Goal: Task Accomplishment & Management: Use online tool/utility

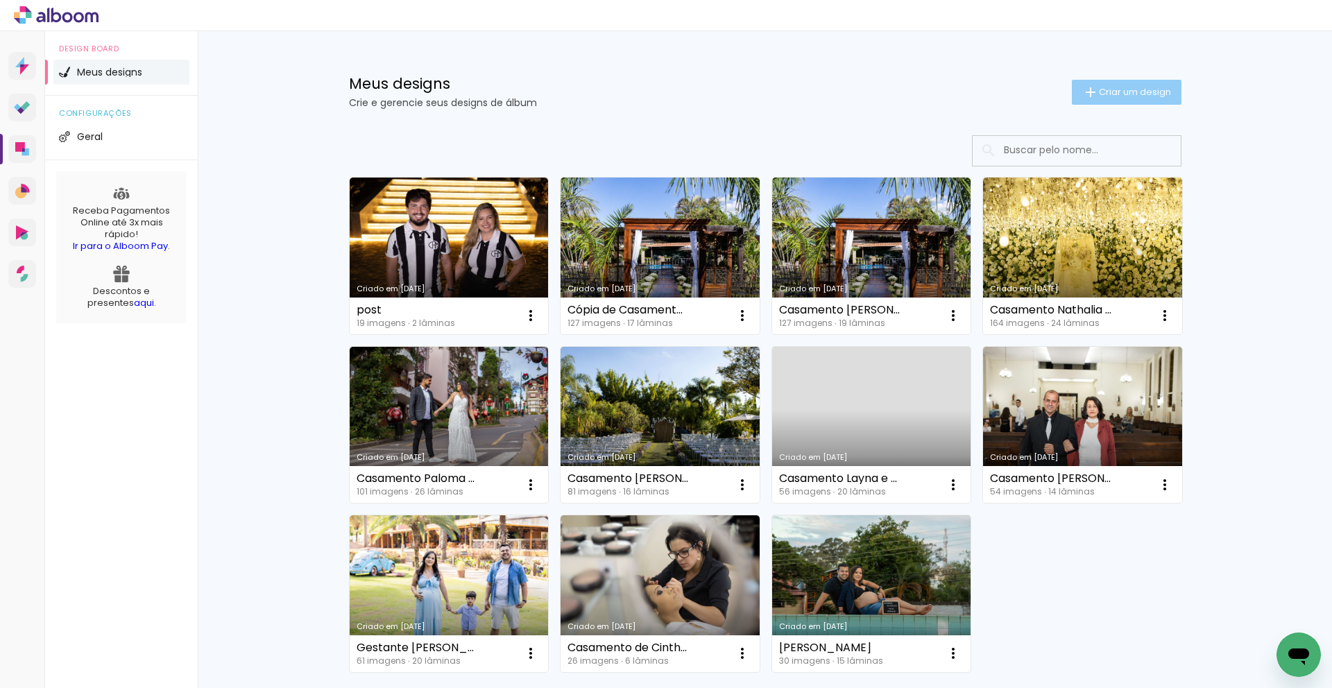
click at [1141, 96] on span "Criar um design" at bounding box center [1135, 91] width 72 height 9
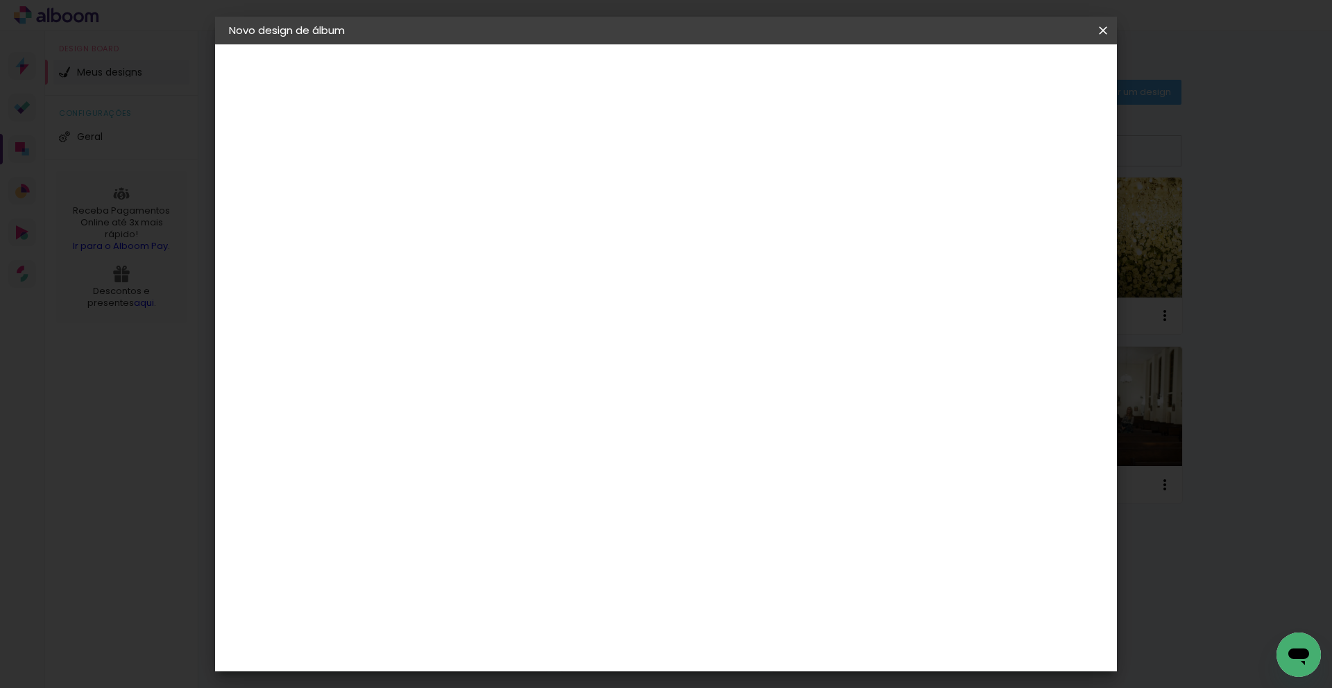
click at [456, 178] on input at bounding box center [456, 186] width 0 height 22
type input "Casamento da Tais e Rabelmar"
type paper-input "Casamento da Tais e Rabelmar"
click at [0, 0] on slot "Avançar" at bounding box center [0, 0] width 0 height 0
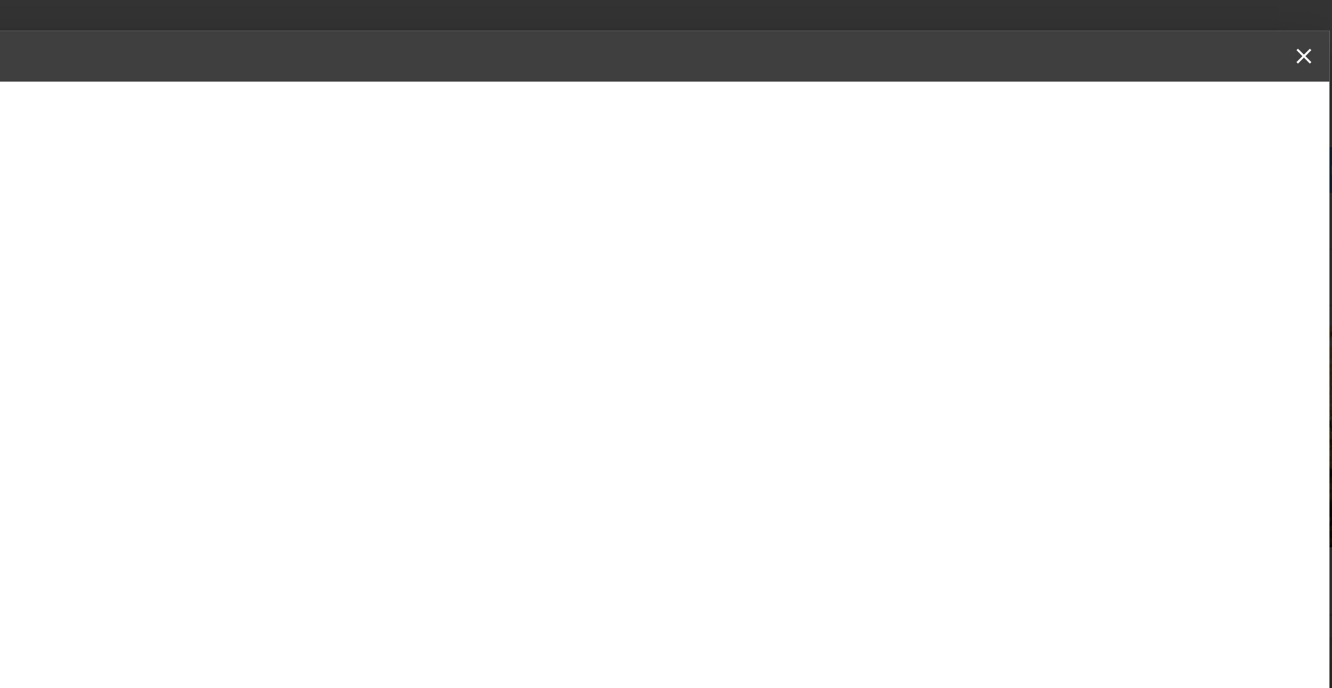
click at [736, 121] on div "Fornecedor Escolha um fornecedor ou avance com o tamanho livre. Voltar Avançar" at bounding box center [565, 103] width 341 height 118
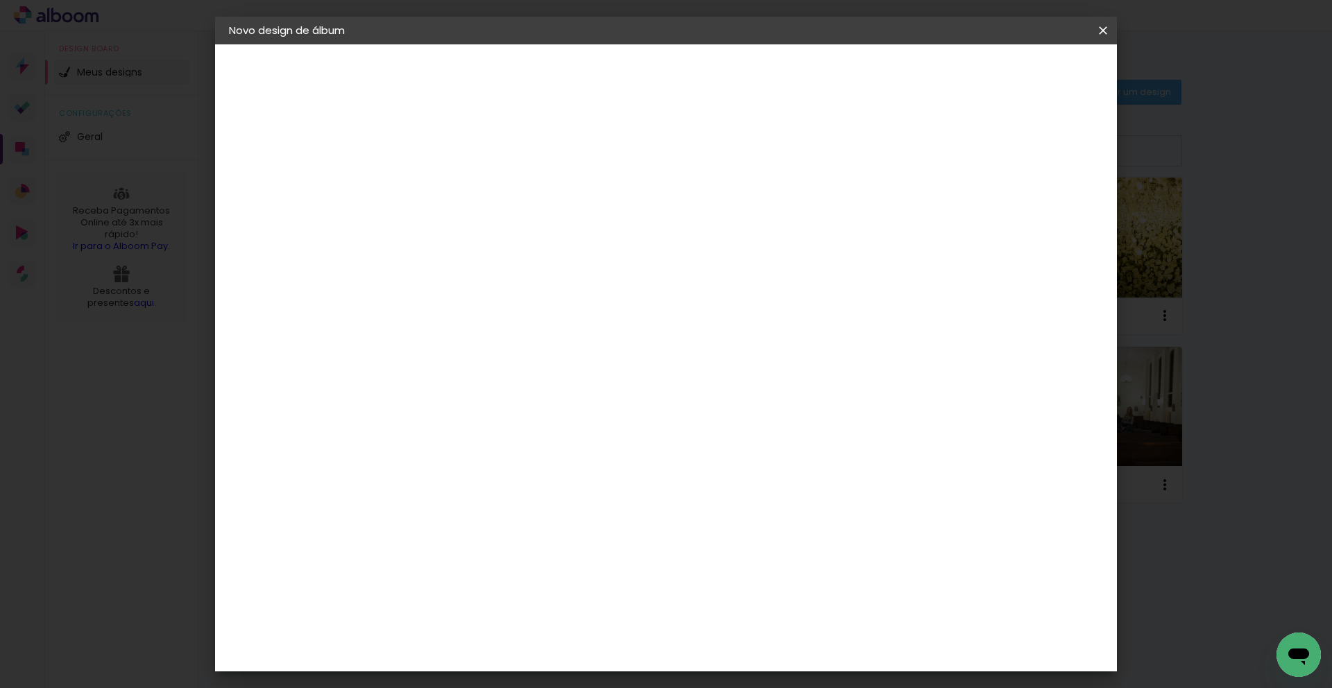
click at [716, 220] on paper-item "Tamanho Livre" at bounding box center [649, 211] width 133 height 31
click at [715, 69] on paper-button "Avançar" at bounding box center [681, 74] width 68 height 24
click at [1040, 81] on paper-button "Iniciar design" at bounding box center [995, 74] width 91 height 24
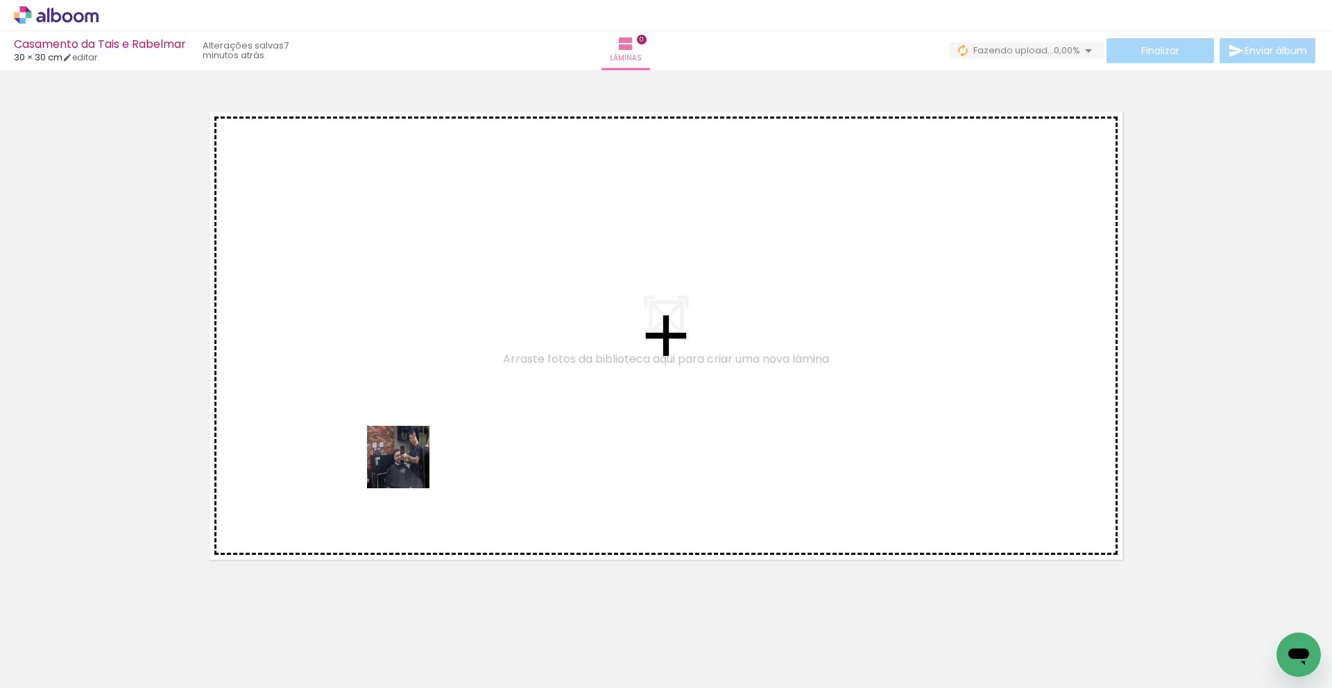
drag, startPoint x: 165, startPoint y: 617, endPoint x: 376, endPoint y: 609, distance: 211.0
click at [408, 469] on quentale-workspace at bounding box center [666, 344] width 1332 height 688
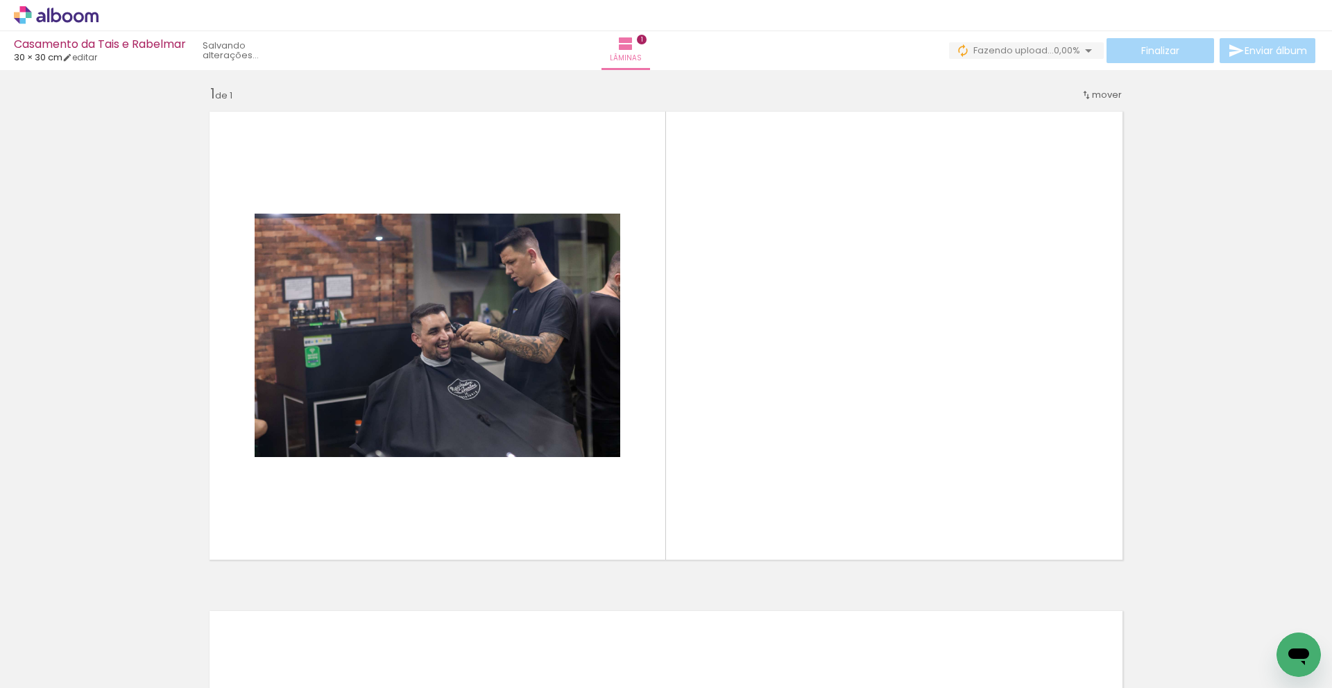
scroll to position [7, 0]
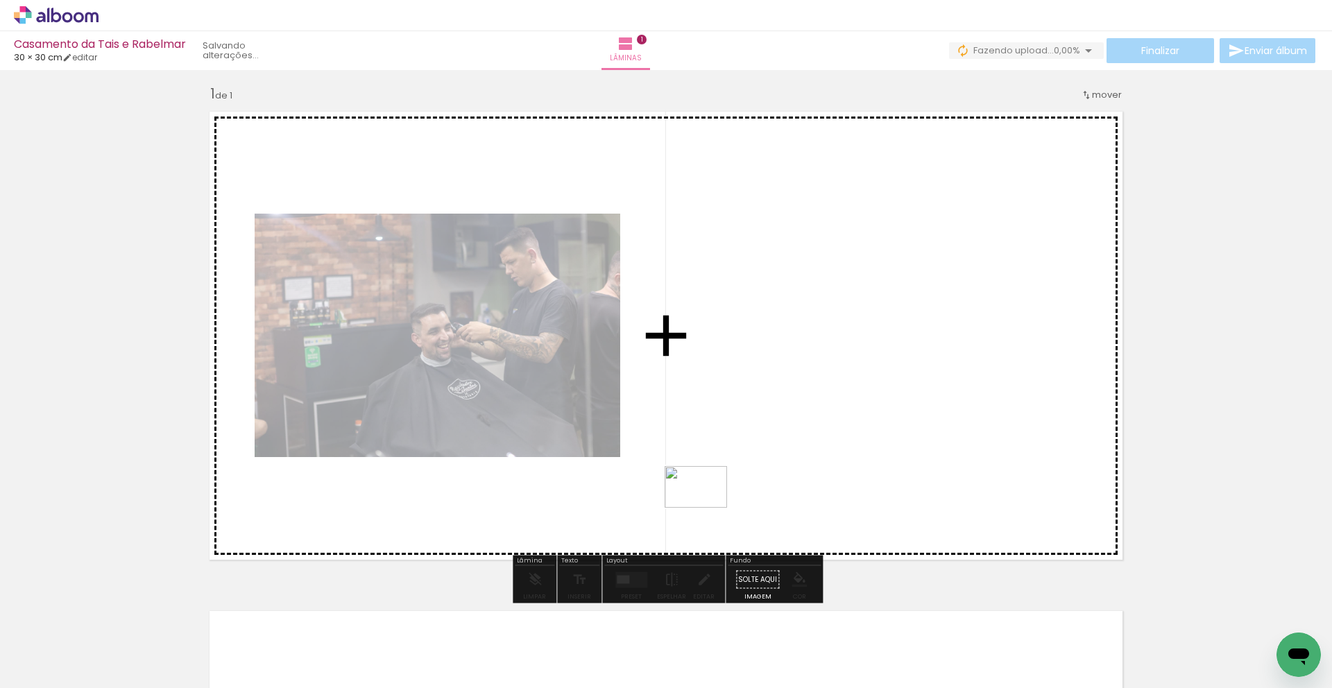
drag, startPoint x: 371, startPoint y: 650, endPoint x: 428, endPoint y: 578, distance: 91.9
click at [700, 509] on quentale-workspace at bounding box center [666, 344] width 1332 height 688
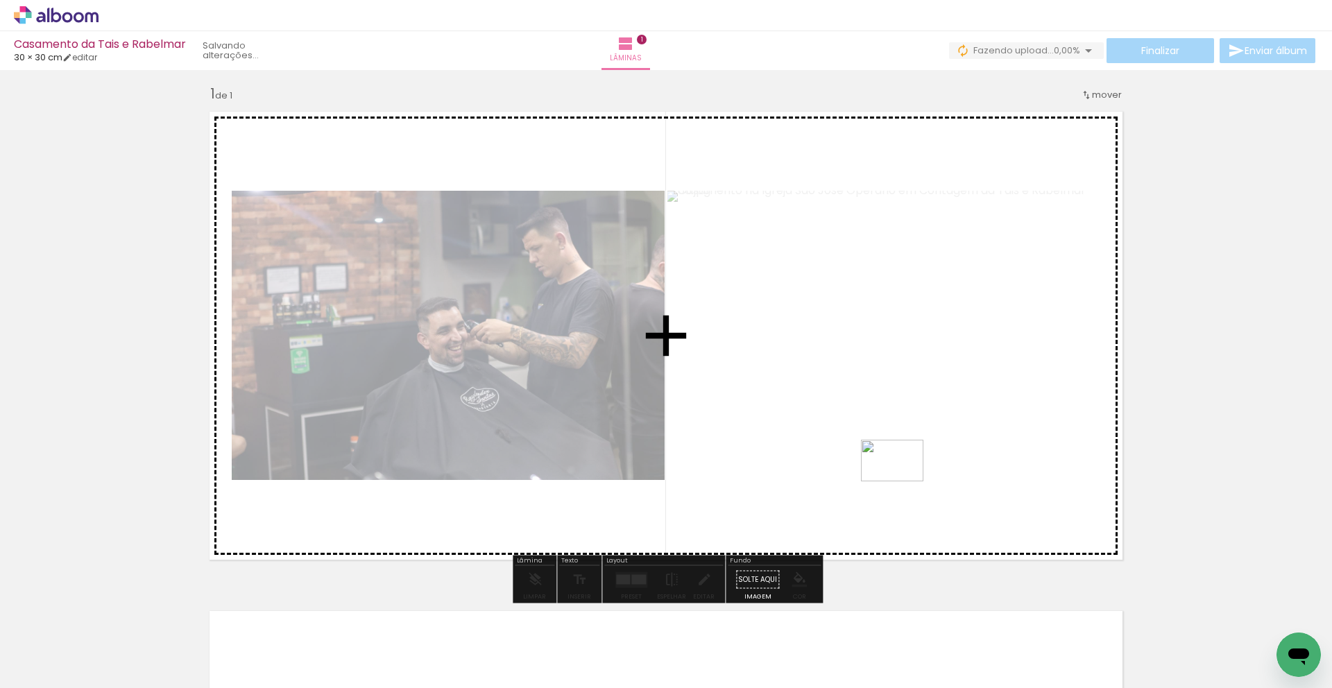
drag, startPoint x: 391, startPoint y: 581, endPoint x: 907, endPoint y: 480, distance: 525.1
click at [902, 481] on quentale-workspace at bounding box center [666, 344] width 1332 height 688
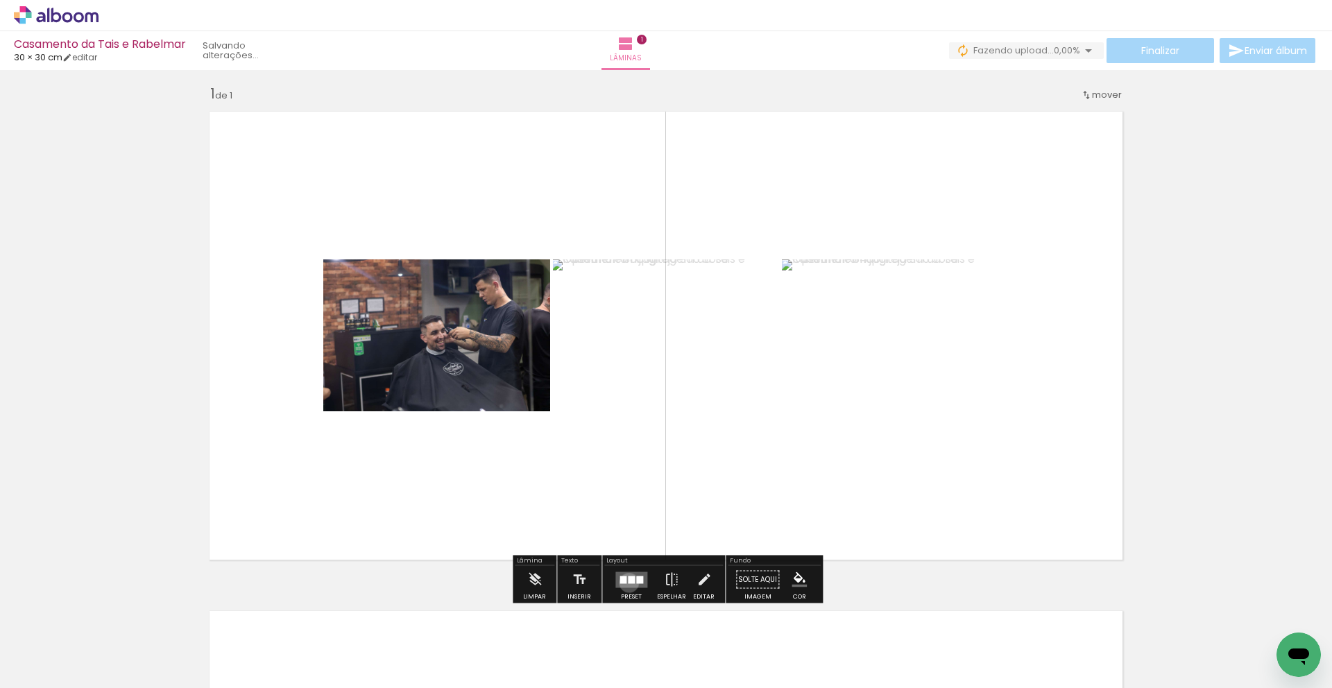
click at [628, 579] on div at bounding box center [631, 580] width 7 height 8
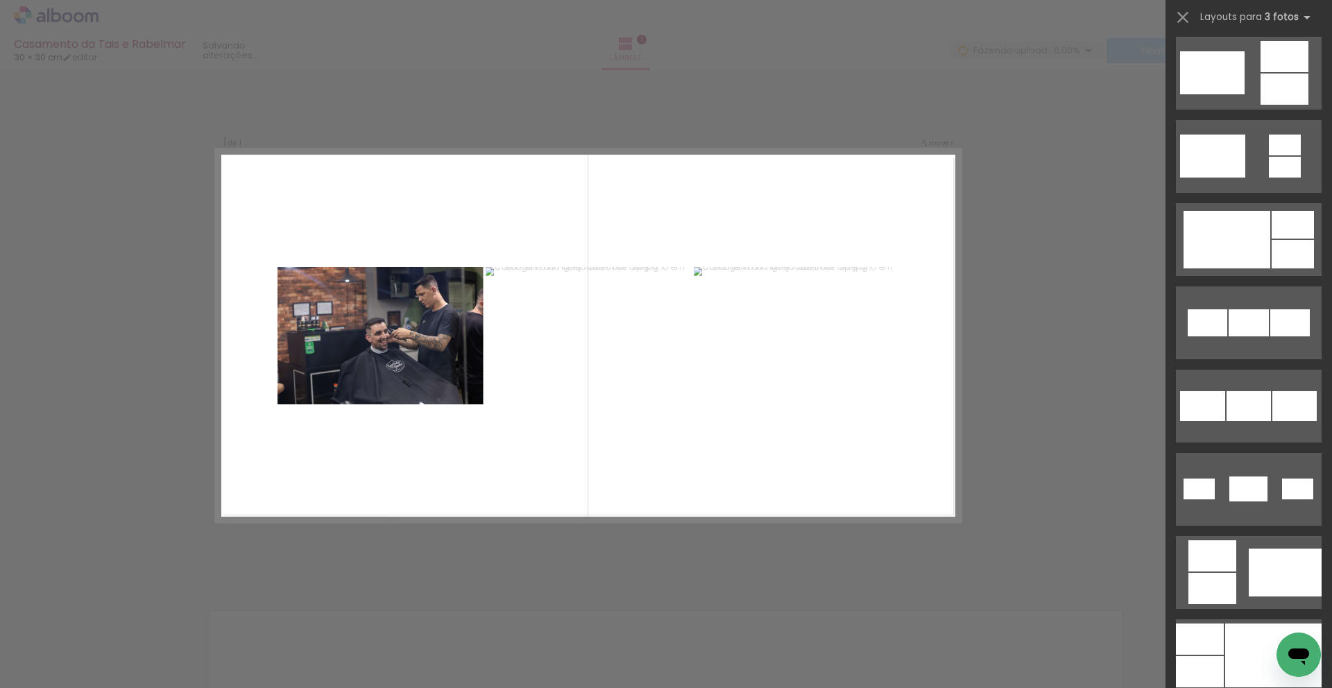
scroll to position [293, 0]
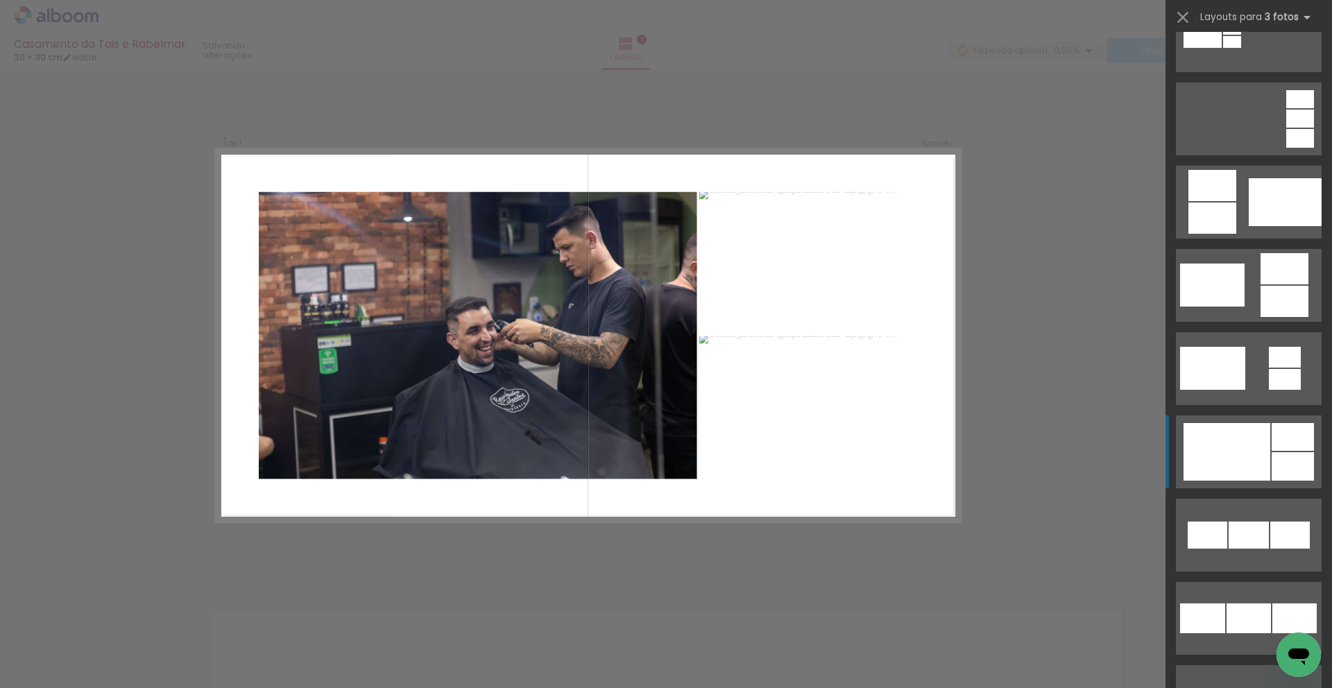
click at [1247, 440] on div at bounding box center [1226, 452] width 87 height 58
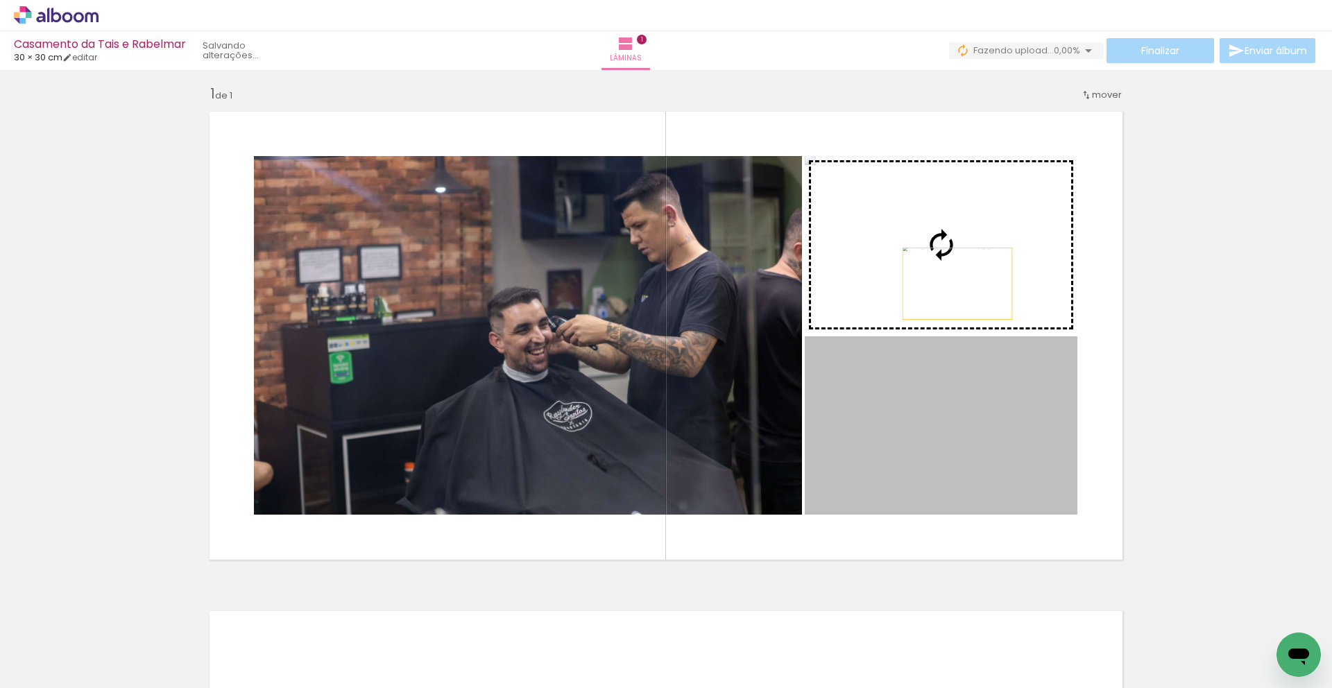
drag, startPoint x: 968, startPoint y: 456, endPoint x: 959, endPoint y: 289, distance: 167.4
click at [0, 0] on slot at bounding box center [0, 0] width 0 height 0
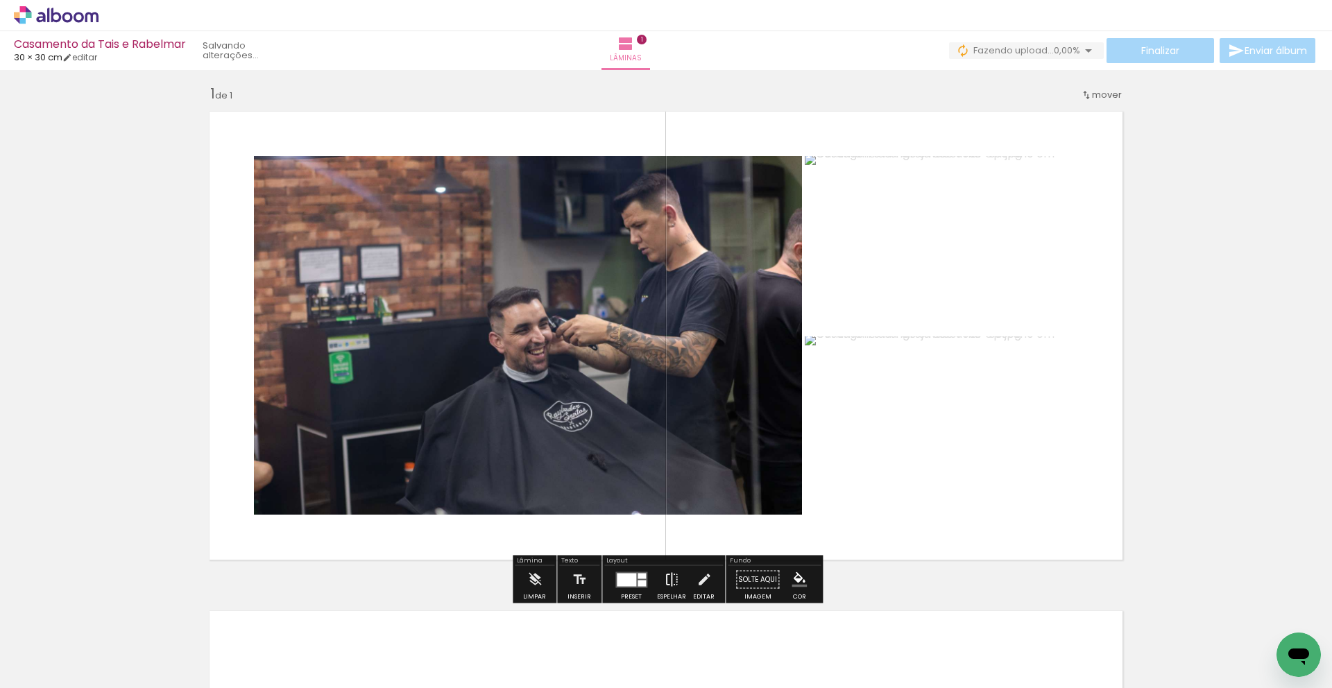
click at [668, 585] on iron-icon at bounding box center [671, 580] width 15 height 28
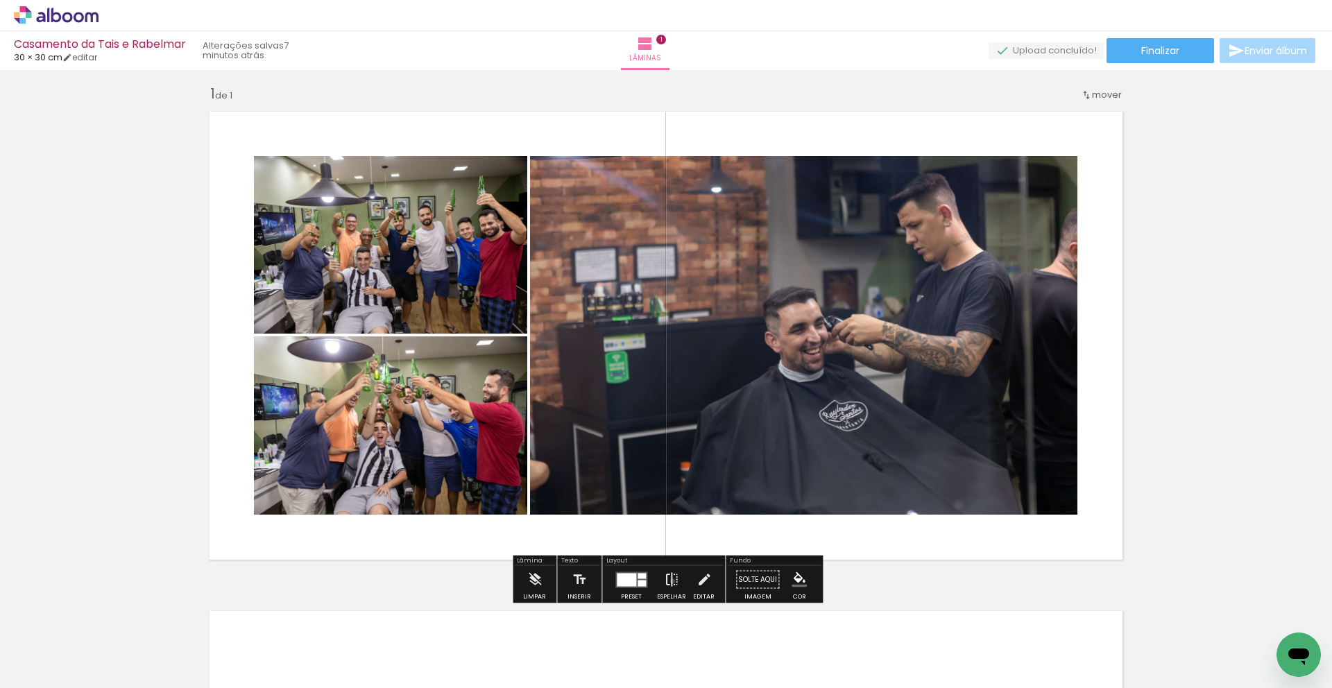
click at [669, 581] on iron-icon at bounding box center [671, 580] width 15 height 28
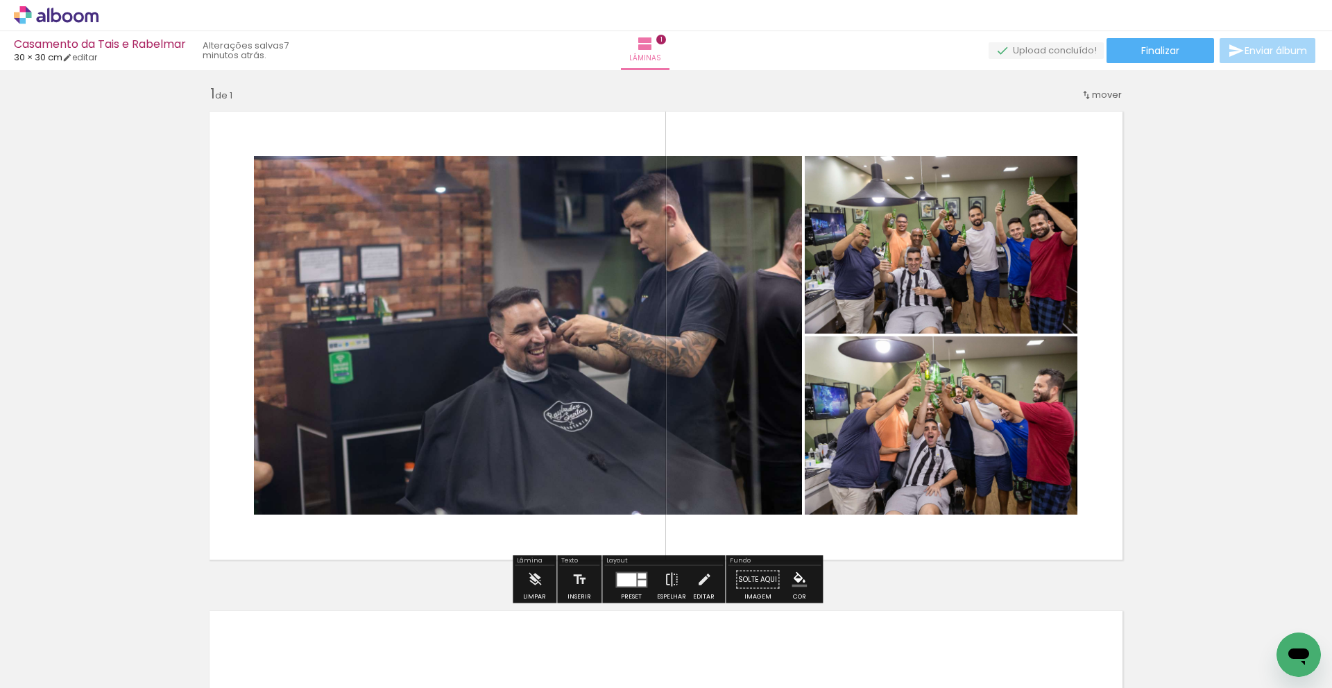
click at [595, 474] on quentale-photo at bounding box center [528, 335] width 548 height 359
click at [191, 617] on iron-icon at bounding box center [186, 613] width 15 height 15
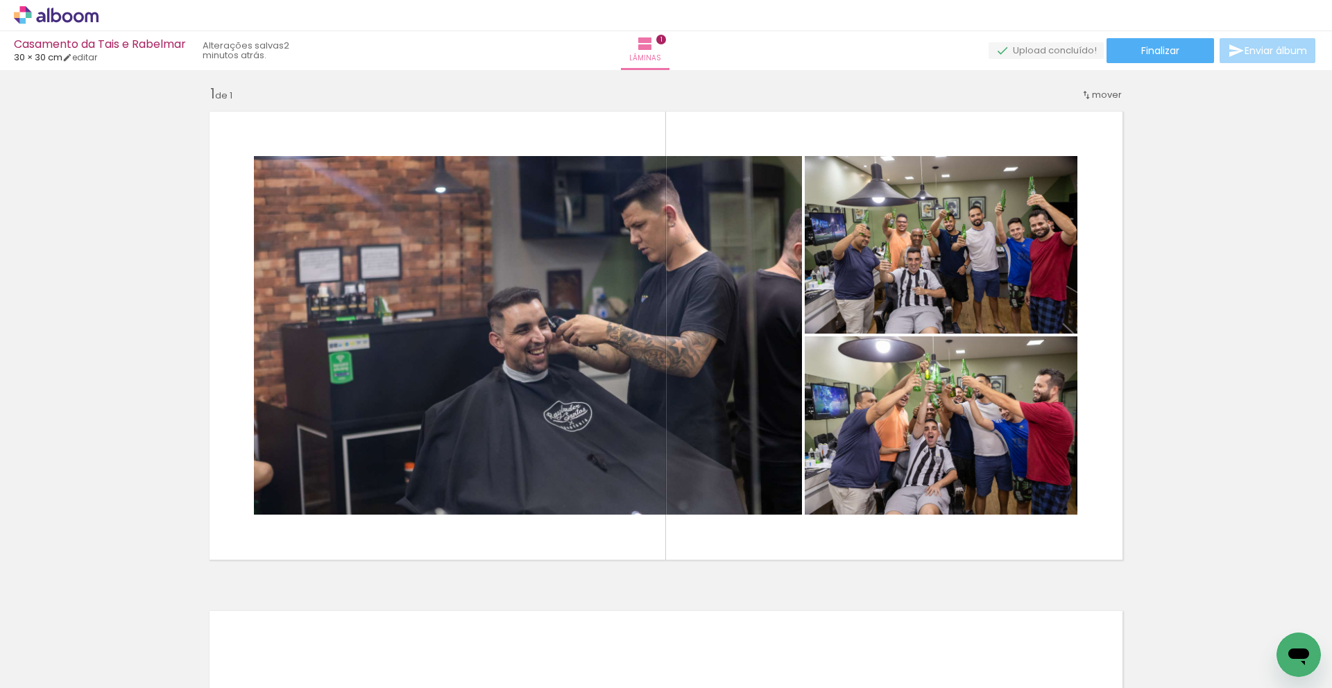
click at [114, 669] on iron-horizontal-list at bounding box center [100, 644] width 28 height 87
